Goal: Task Accomplishment & Management: Manage account settings

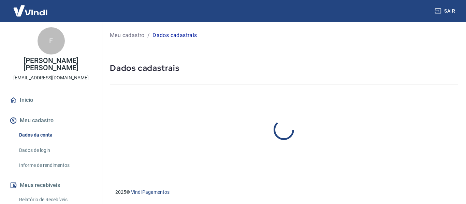
select select "RJ"
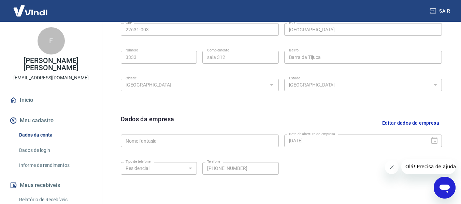
scroll to position [287, 0]
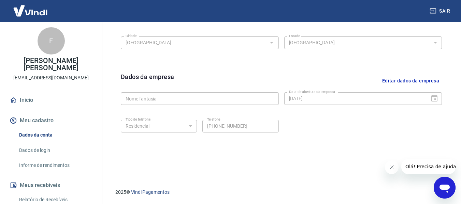
click at [418, 82] on button "Editar dados da empresa" at bounding box center [410, 80] width 62 height 17
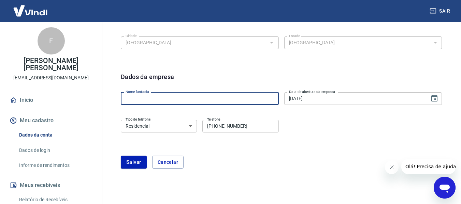
click at [186, 98] on input "Nome fantasia" at bounding box center [200, 98] width 158 height 13
type input "clothes and co"
click at [131, 163] on button "Salvar" at bounding box center [134, 162] width 26 height 13
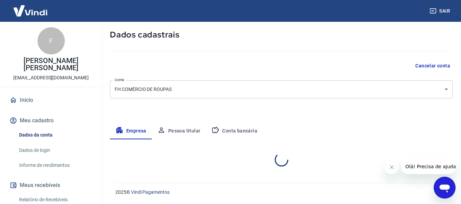
select select "RJ"
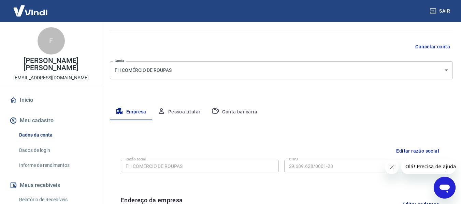
scroll to position [38, 0]
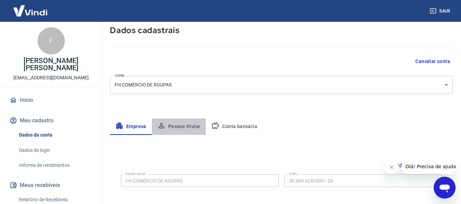
click at [179, 128] on button "Pessoa titular" at bounding box center [179, 127] width 54 height 16
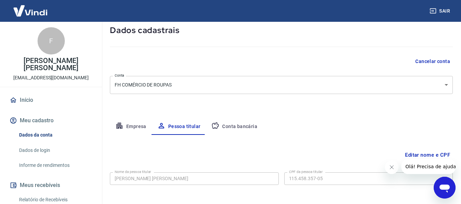
scroll to position [69, 0]
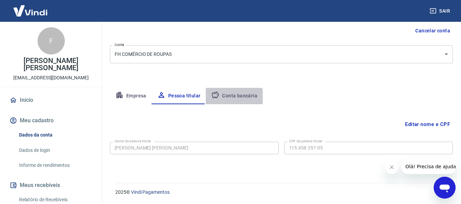
click at [229, 98] on button "Conta bancária" at bounding box center [234, 96] width 57 height 16
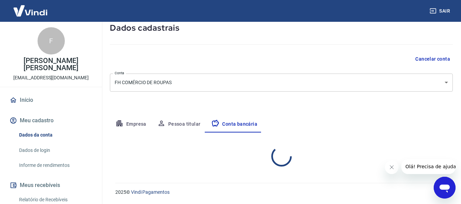
select select "1"
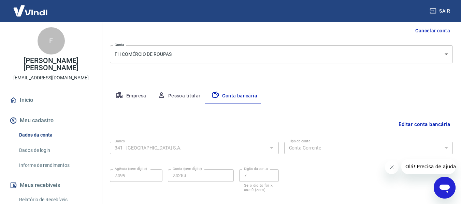
scroll to position [106, 0]
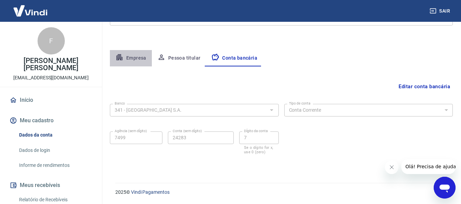
click at [128, 62] on button "Empresa" at bounding box center [131, 58] width 42 height 16
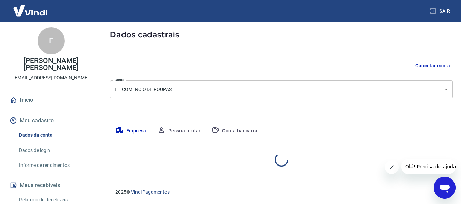
select select "RJ"
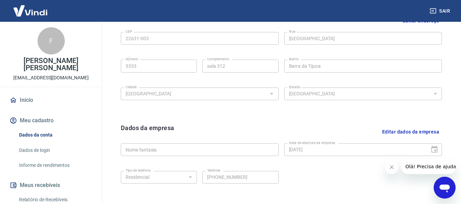
scroll to position [287, 0]
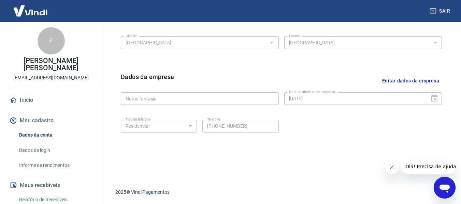
click at [411, 81] on button "Editar dados da empresa" at bounding box center [410, 80] width 62 height 17
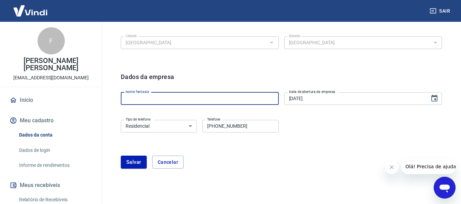
click at [172, 94] on input "Nome fantasia" at bounding box center [200, 98] width 158 height 13
type input "clothes and co"
click at [136, 160] on button "Salvar" at bounding box center [134, 162] width 26 height 13
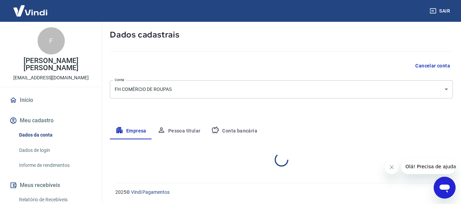
scroll to position [125, 0]
select select "RJ"
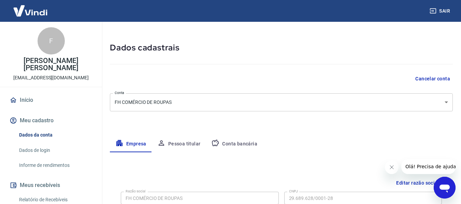
scroll to position [12, 0]
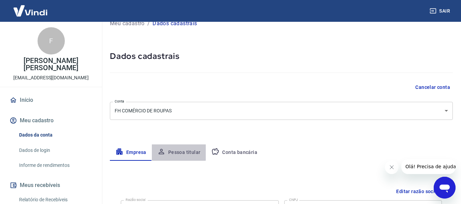
click at [175, 147] on button "Pessoa titular" at bounding box center [179, 153] width 54 height 16
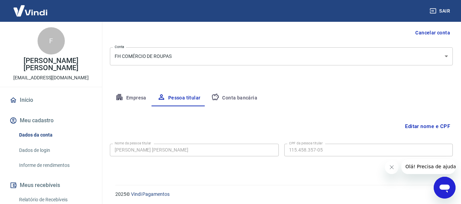
scroll to position [69, 0]
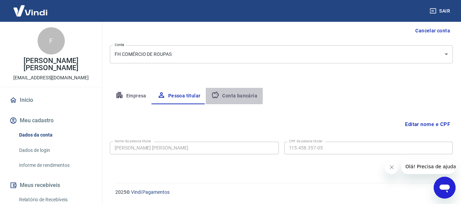
click at [229, 93] on button "Conta bancária" at bounding box center [234, 96] width 57 height 16
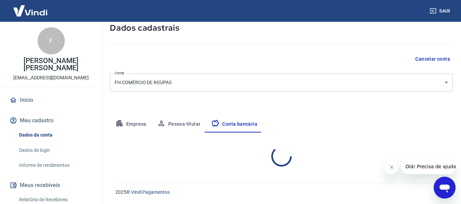
select select "1"
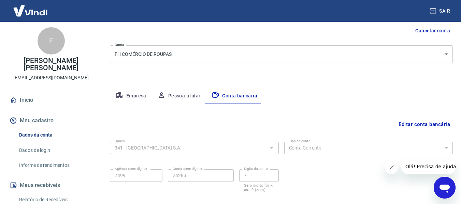
scroll to position [106, 0]
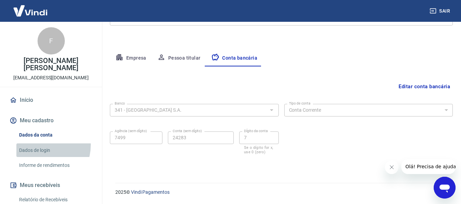
click at [38, 145] on link "Dados de login" at bounding box center [54, 151] width 77 height 14
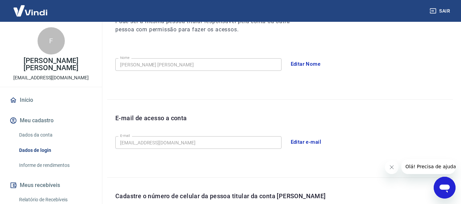
scroll to position [232, 0]
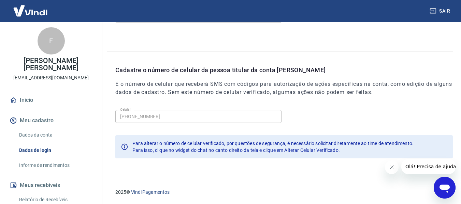
drag, startPoint x: 44, startPoint y: 157, endPoint x: 44, endPoint y: 165, distance: 7.9
click at [44, 165] on div "Dados da conta Dados de login Informe de rendimentos" at bounding box center [51, 150] width 86 height 44
click at [44, 165] on link "Informe de rendimentos" at bounding box center [54, 166] width 77 height 14
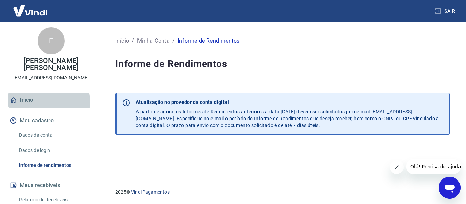
click at [41, 102] on link "Início" at bounding box center [51, 100] width 86 height 15
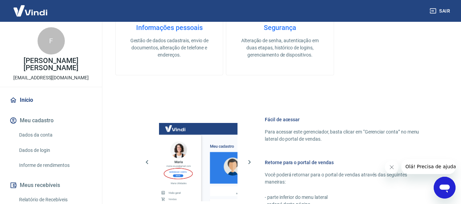
scroll to position [211, 0]
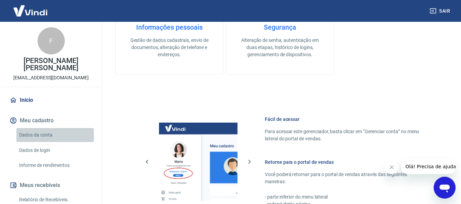
click at [61, 132] on link "Dados da conta" at bounding box center [54, 135] width 77 height 14
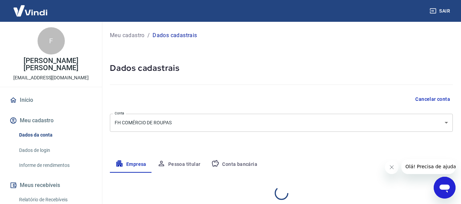
select select "RJ"
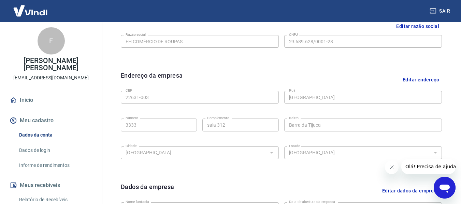
scroll to position [287, 0]
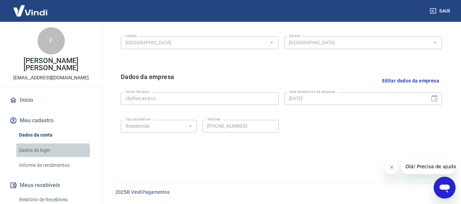
click at [46, 152] on link "Dados de login" at bounding box center [54, 151] width 77 height 14
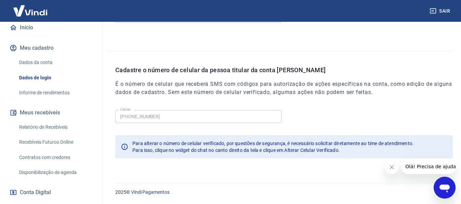
scroll to position [75, 0]
